Goal: Obtain resource: Obtain resource

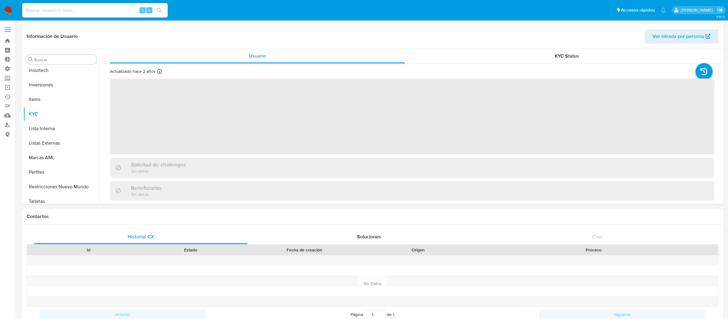
scroll to position [314, 0]
click at [114, 13] on input at bounding box center [95, 10] width 146 height 8
paste input "vMpC9YzIq003y837C54jebUT"
type input "vMpC9YzIq003y837C54jebUT"
select select "10"
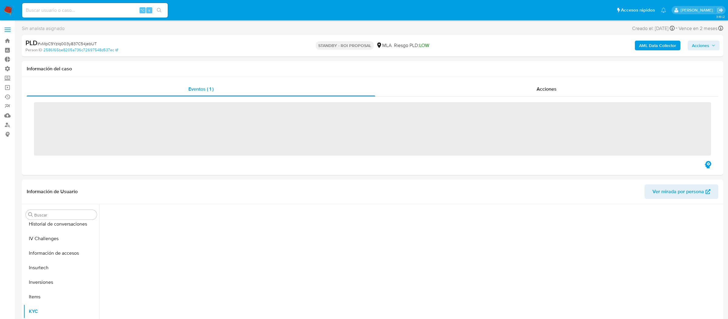
scroll to position [314, 0]
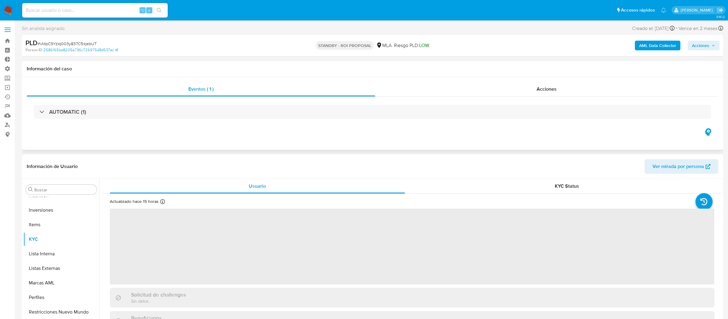
select select "10"
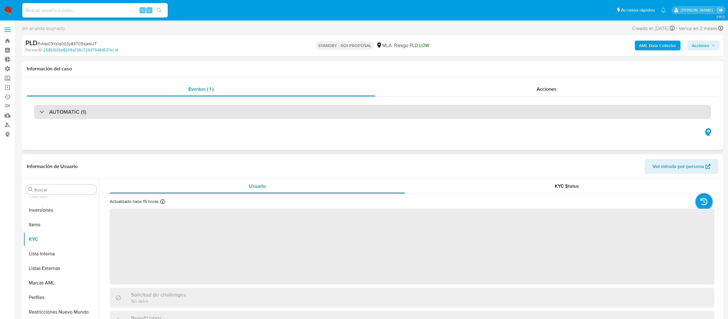
click at [166, 110] on div "AUTOMATIC (1)" at bounding box center [372, 112] width 677 height 14
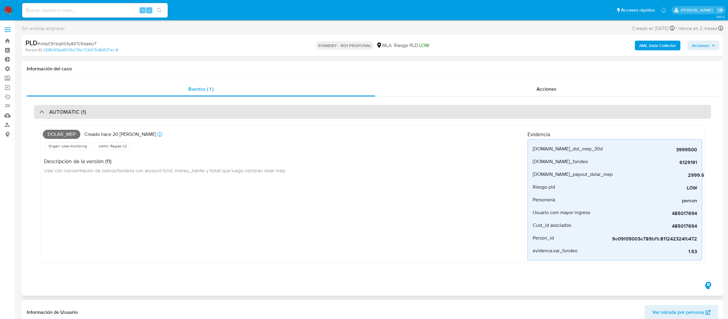
click at [166, 110] on div "AUTOMATIC (1)" at bounding box center [372, 112] width 677 height 14
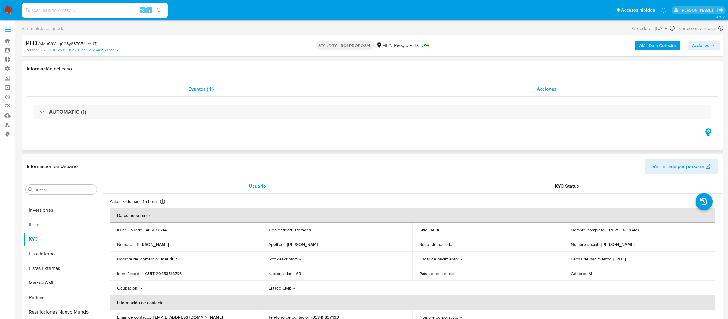
click at [422, 90] on div "Acciones" at bounding box center [547, 89] width 344 height 15
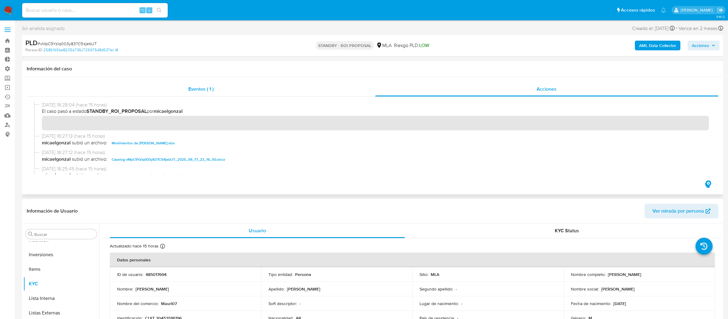
click at [325, 86] on div "Eventos ( 1 )" at bounding box center [201, 89] width 349 height 15
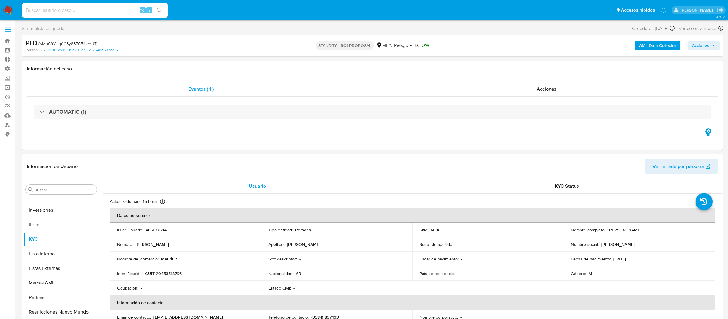
click at [703, 48] on span "Acciones" at bounding box center [700, 46] width 17 height 10
click at [636, 42] on button "AML Data Collector" at bounding box center [658, 46] width 46 height 10
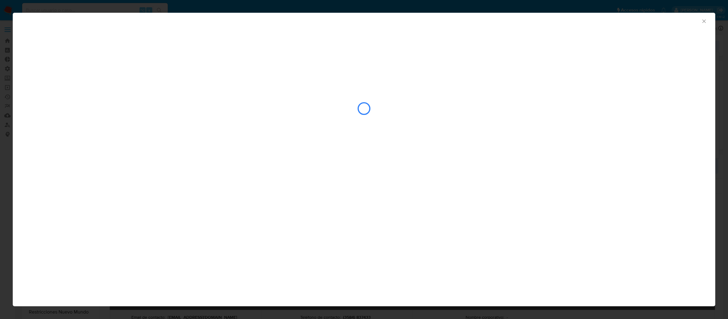
click at [698, 23] on div "AML Data Collector" at bounding box center [359, 20] width 684 height 7
click at [702, 23] on icon "Cerrar ventana" at bounding box center [704, 21] width 6 height 6
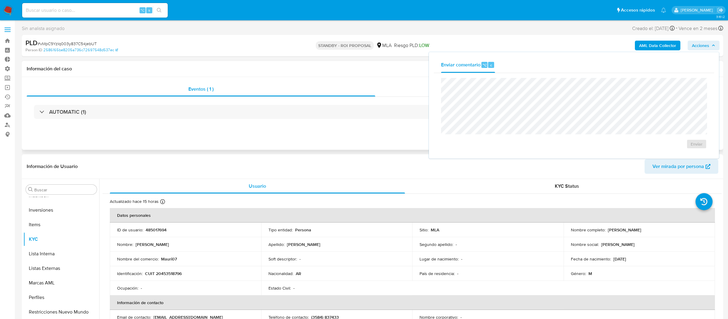
click at [368, 67] on h1 "Información del caso" at bounding box center [373, 69] width 692 height 6
click at [372, 105] on div "AUTOMATIC (1)" at bounding box center [373, 112] width 692 height 30
click at [692, 48] on button "Acciones" at bounding box center [704, 46] width 32 height 10
click at [666, 86] on div "Acciones" at bounding box center [547, 89] width 344 height 15
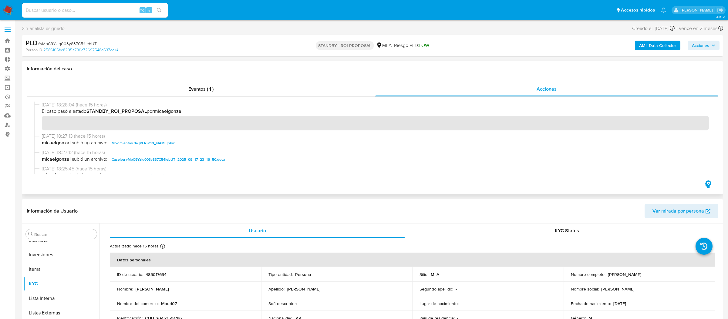
click at [708, 184] on icon "button" at bounding box center [709, 184] width 10 height 10
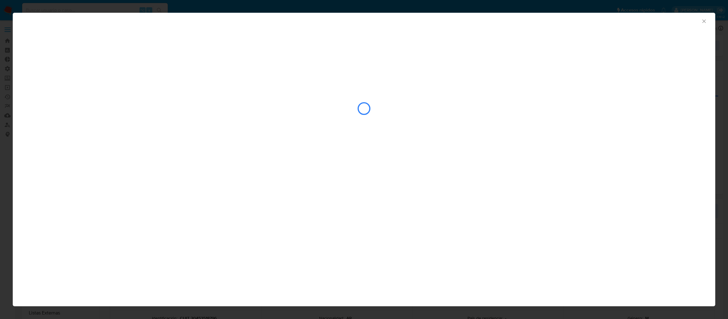
click at [703, 19] on icon "Cerrar ventana" at bounding box center [704, 21] width 6 height 6
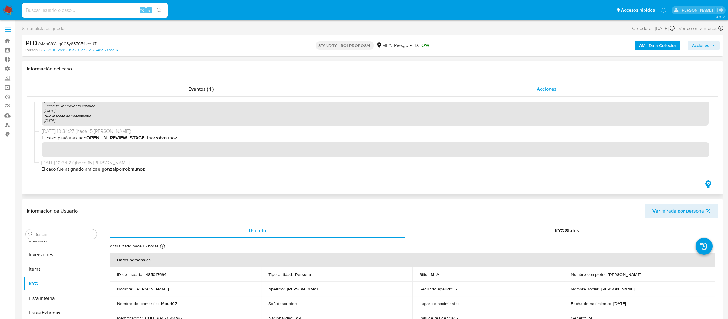
scroll to position [0, 0]
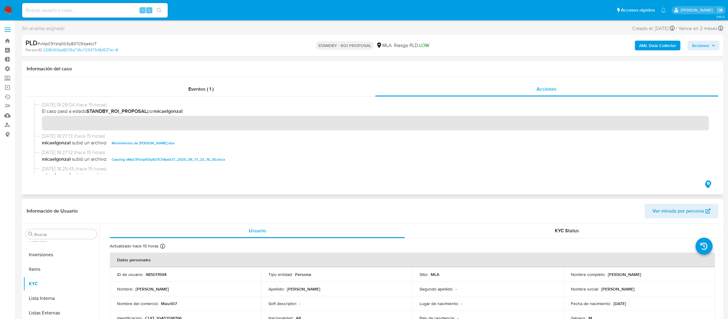
click at [160, 146] on span "Movimientos de [PERSON_NAME].xlsx" at bounding box center [143, 143] width 63 height 7
click at [184, 160] on span "Caselog vMpC9YzIq003y837C54jebUT_2025_09_17_23_16_50.docx" at bounding box center [169, 159] width 114 height 7
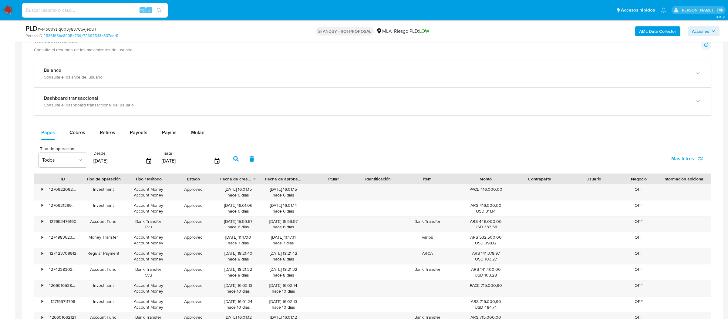
scroll to position [451, 0]
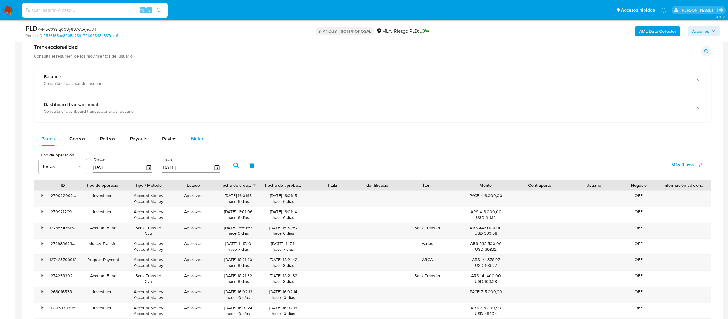
click at [192, 138] on span "Mulan" at bounding box center [197, 138] width 13 height 7
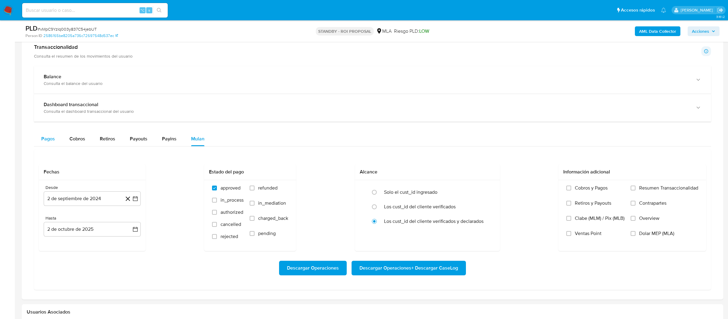
click at [59, 142] on button "Pagos" at bounding box center [48, 139] width 28 height 15
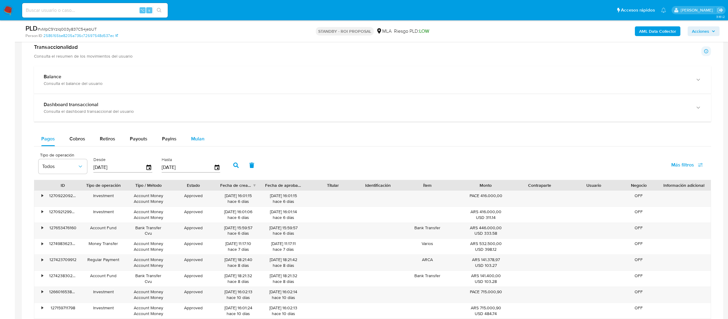
click at [204, 144] on button "Mulan" at bounding box center [198, 139] width 28 height 15
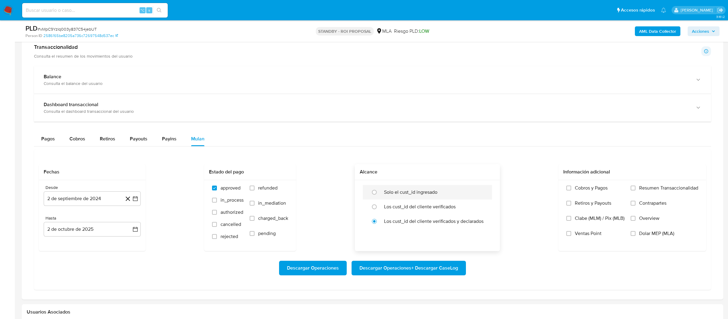
click at [388, 195] on label "Solo el cust_id ingresado" at bounding box center [410, 192] width 53 height 6
click at [379, 195] on input "radio" at bounding box center [375, 193] width 10 height 10
radio input "true"
click at [137, 199] on icon "button" at bounding box center [135, 199] width 6 height 6
click at [127, 221] on icon "Mes siguiente" at bounding box center [129, 220] width 7 height 7
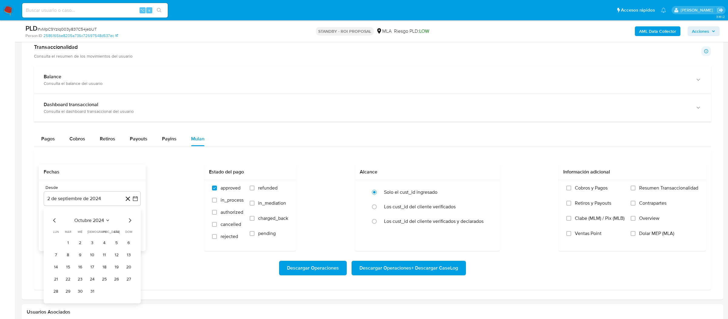
click at [127, 221] on icon "Mes siguiente" at bounding box center [129, 220] width 7 height 7
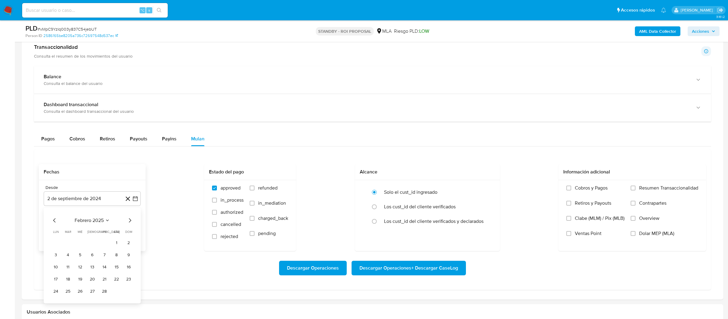
click at [127, 221] on icon "Mes siguiente" at bounding box center [129, 220] width 7 height 7
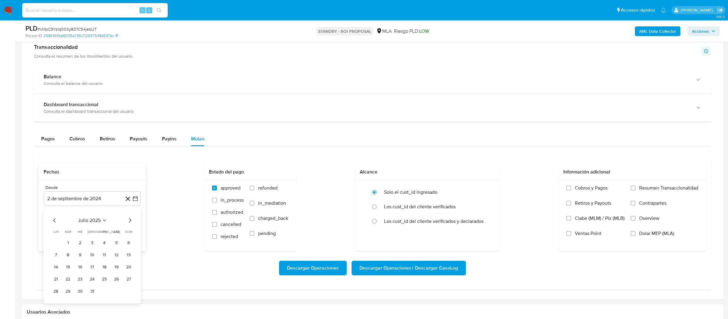
click at [127, 221] on icon "Mes siguiente" at bounding box center [129, 220] width 7 height 7
click at [52, 221] on icon "Mes anterior" at bounding box center [54, 220] width 7 height 7
click at [60, 241] on td "1" at bounding box center [56, 243] width 10 height 10
click at [55, 247] on button "1" at bounding box center [56, 243] width 10 height 10
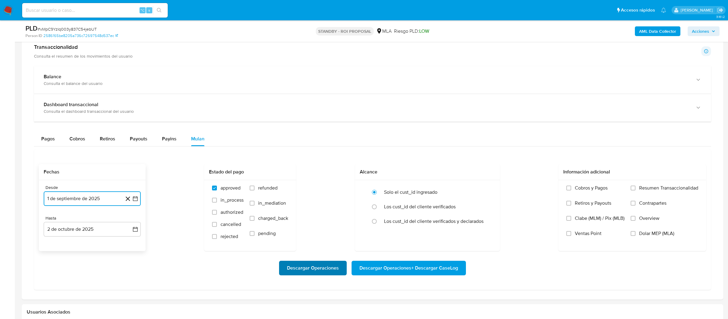
click at [343, 272] on button "Descargar Operaciones" at bounding box center [313, 268] width 68 height 15
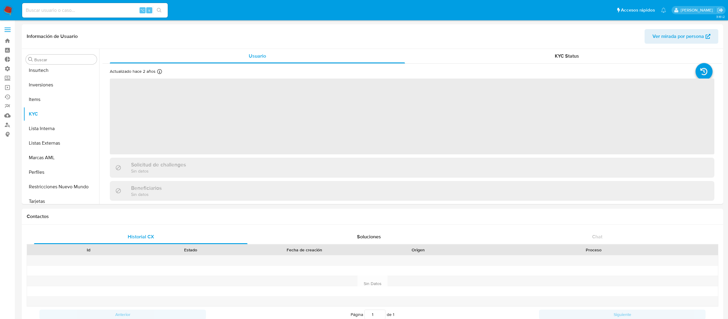
scroll to position [314, 0]
select select "10"
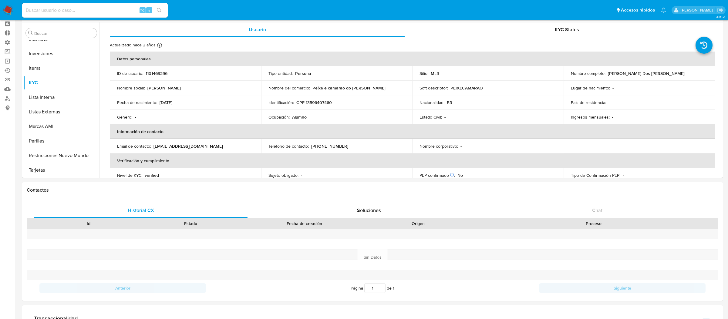
scroll to position [0, 0]
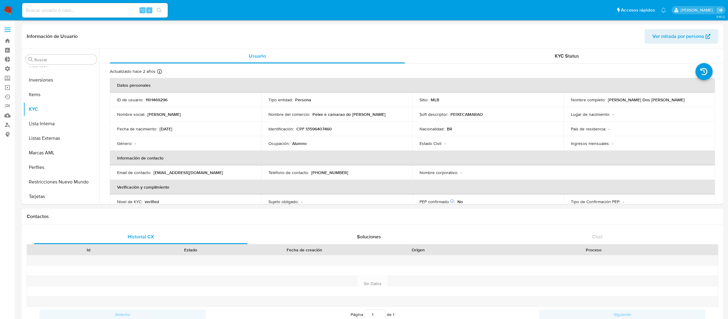
click at [116, 9] on input at bounding box center [95, 10] width 146 height 8
paste input "485017694"
type input "485017694"
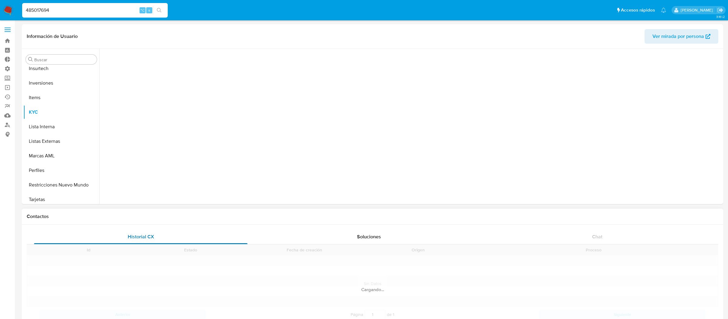
scroll to position [314, 0]
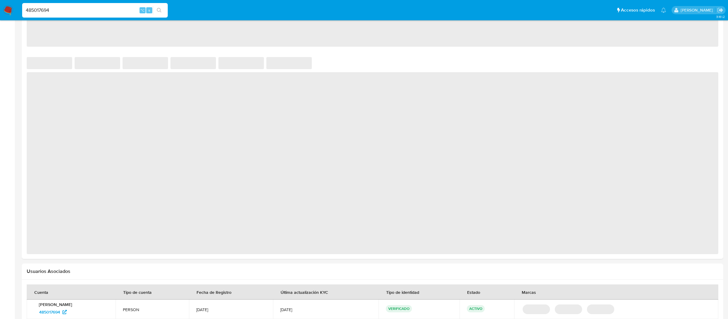
select select "10"
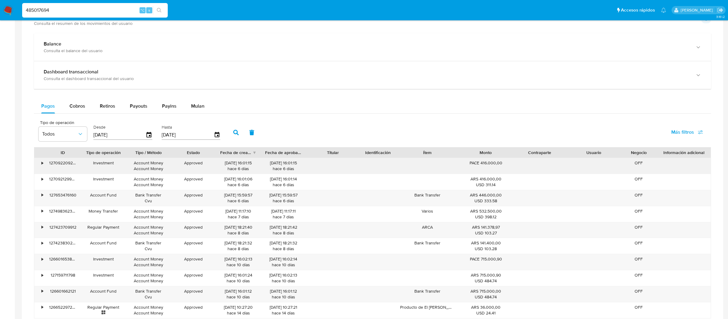
scroll to position [316, 0]
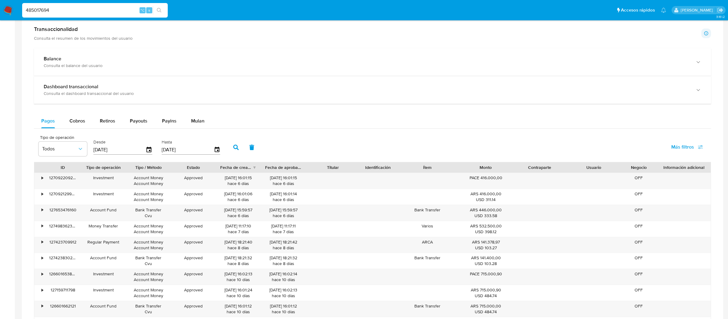
click at [679, 142] on span "Más filtros" at bounding box center [683, 147] width 23 height 15
click at [627, 205] on span "Id del pago" at bounding box center [637, 205] width 24 height 6
click at [621, 205] on input "Id del pago" at bounding box center [618, 205] width 5 height 5
checkbox input "true"
click at [245, 148] on input "number" at bounding box center [257, 149] width 59 height 8
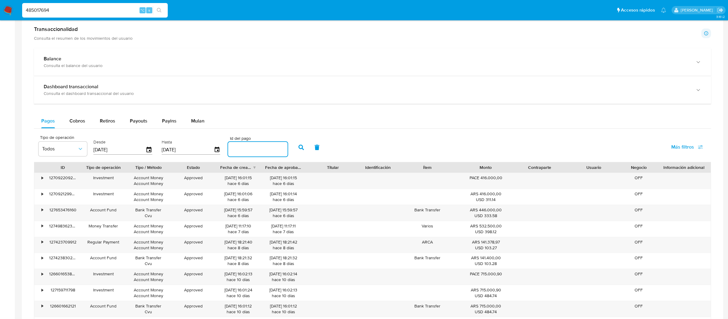
click at [245, 148] on input "number" at bounding box center [257, 149] width 59 height 8
paste input "127092129905"
type input "127092129905"
click at [303, 148] on button "button" at bounding box center [302, 147] width 16 height 15
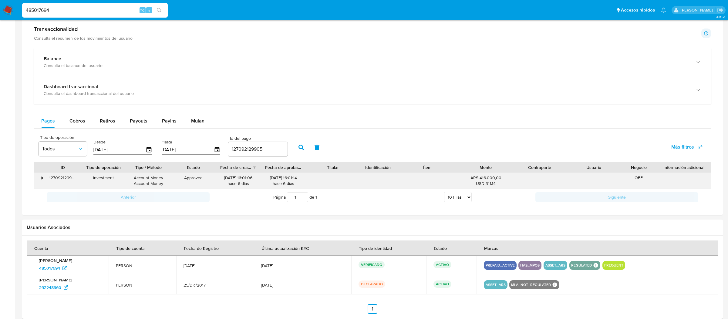
click at [40, 178] on div "•" at bounding box center [39, 181] width 11 height 16
